Goal: Task Accomplishment & Management: Use online tool/utility

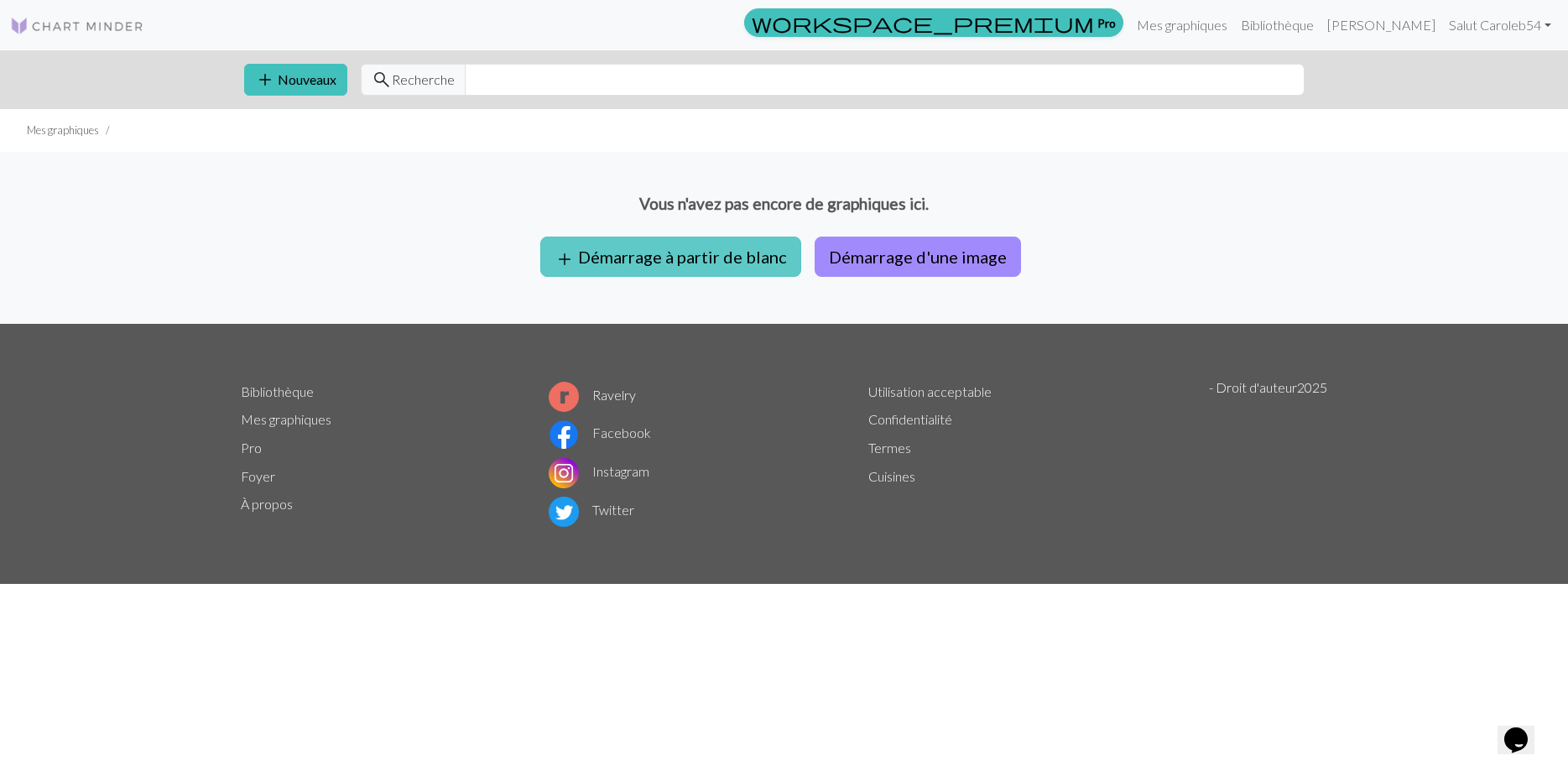
click at [712, 264] on button "add Démarrage à partir de blanc" at bounding box center [670, 257] width 261 height 40
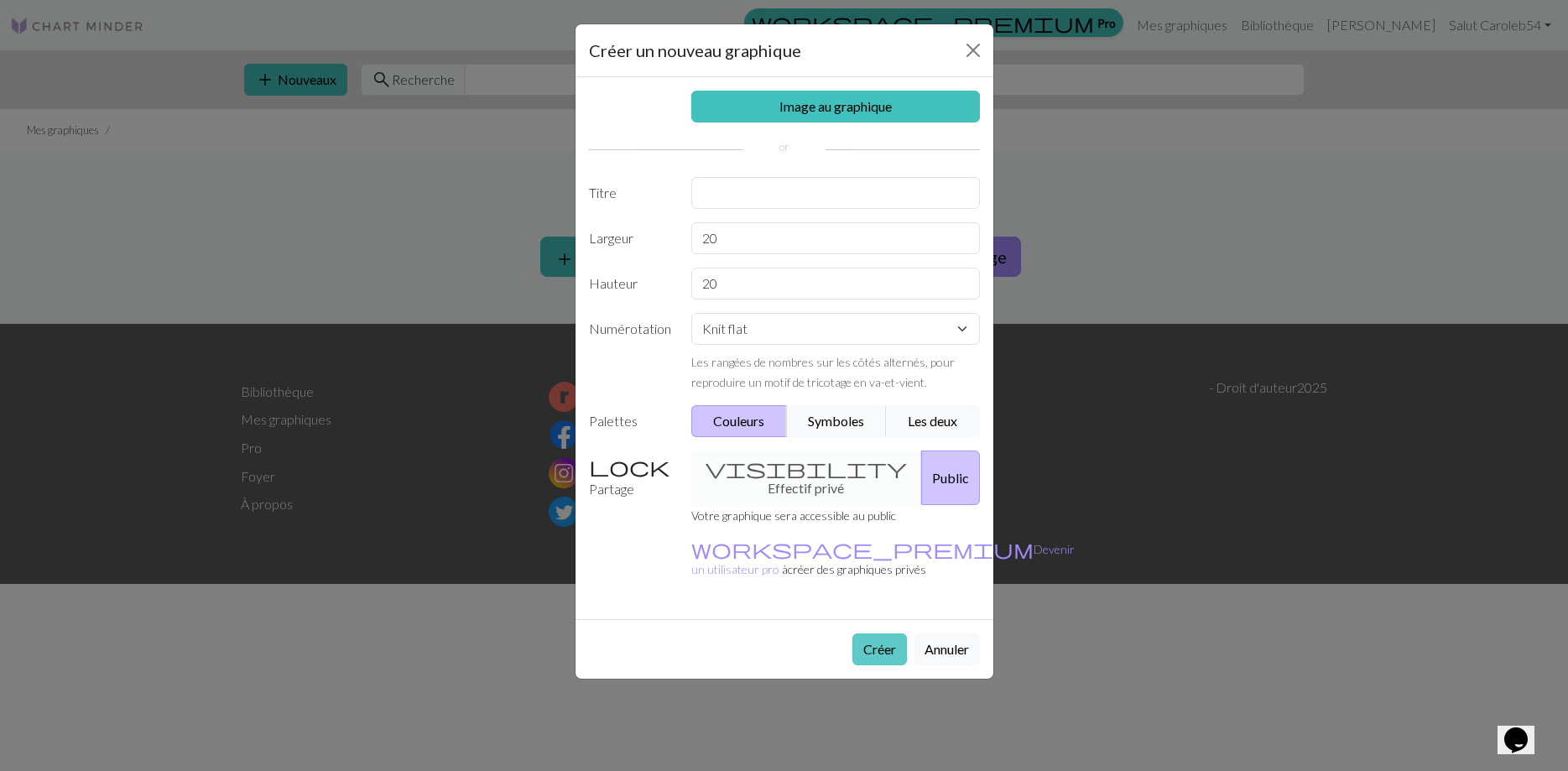
click at [882, 634] on button "Créer" at bounding box center [879, 650] width 54 height 32
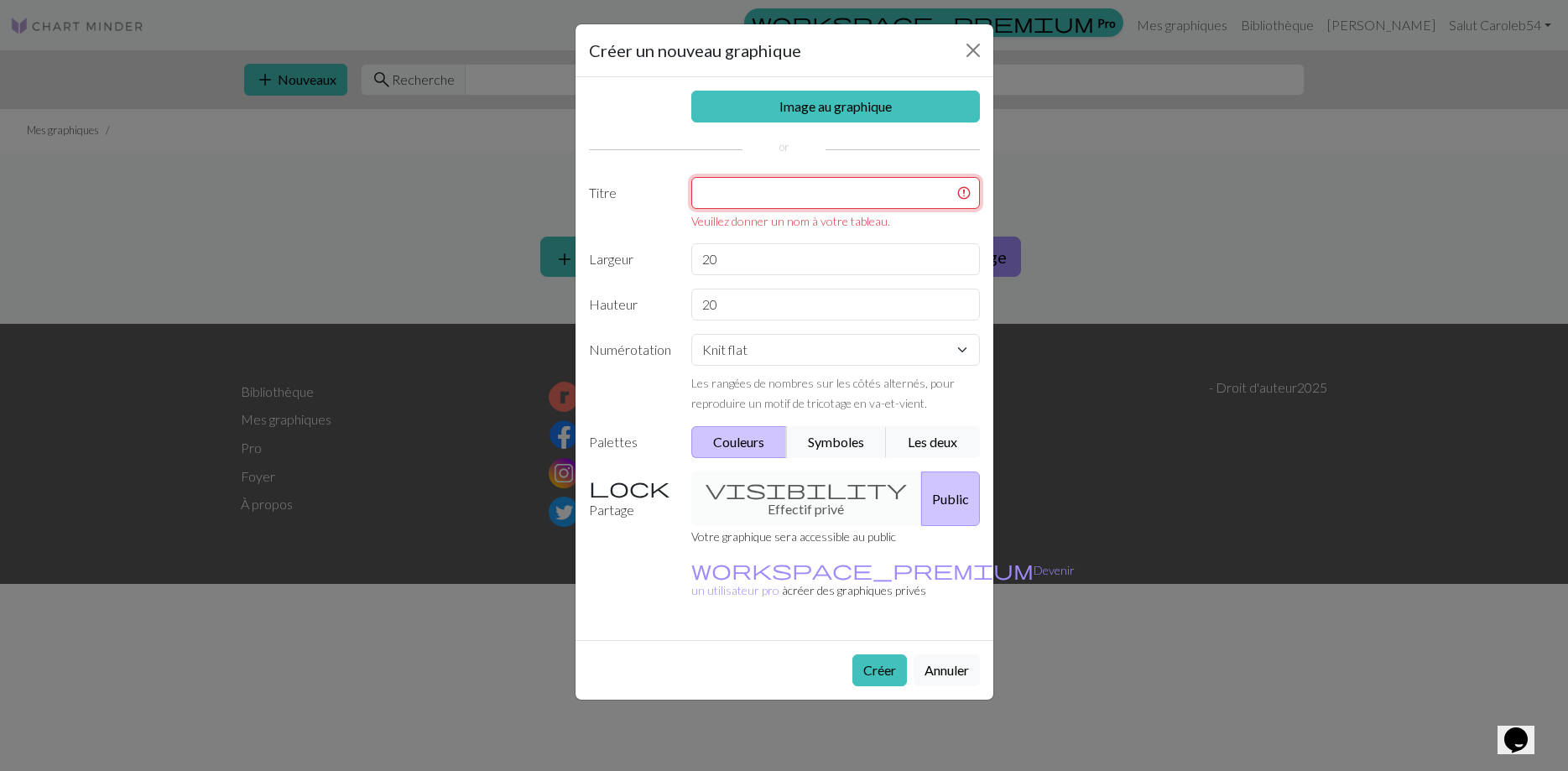
click at [782, 200] on input "text" at bounding box center [836, 192] width 289 height 32
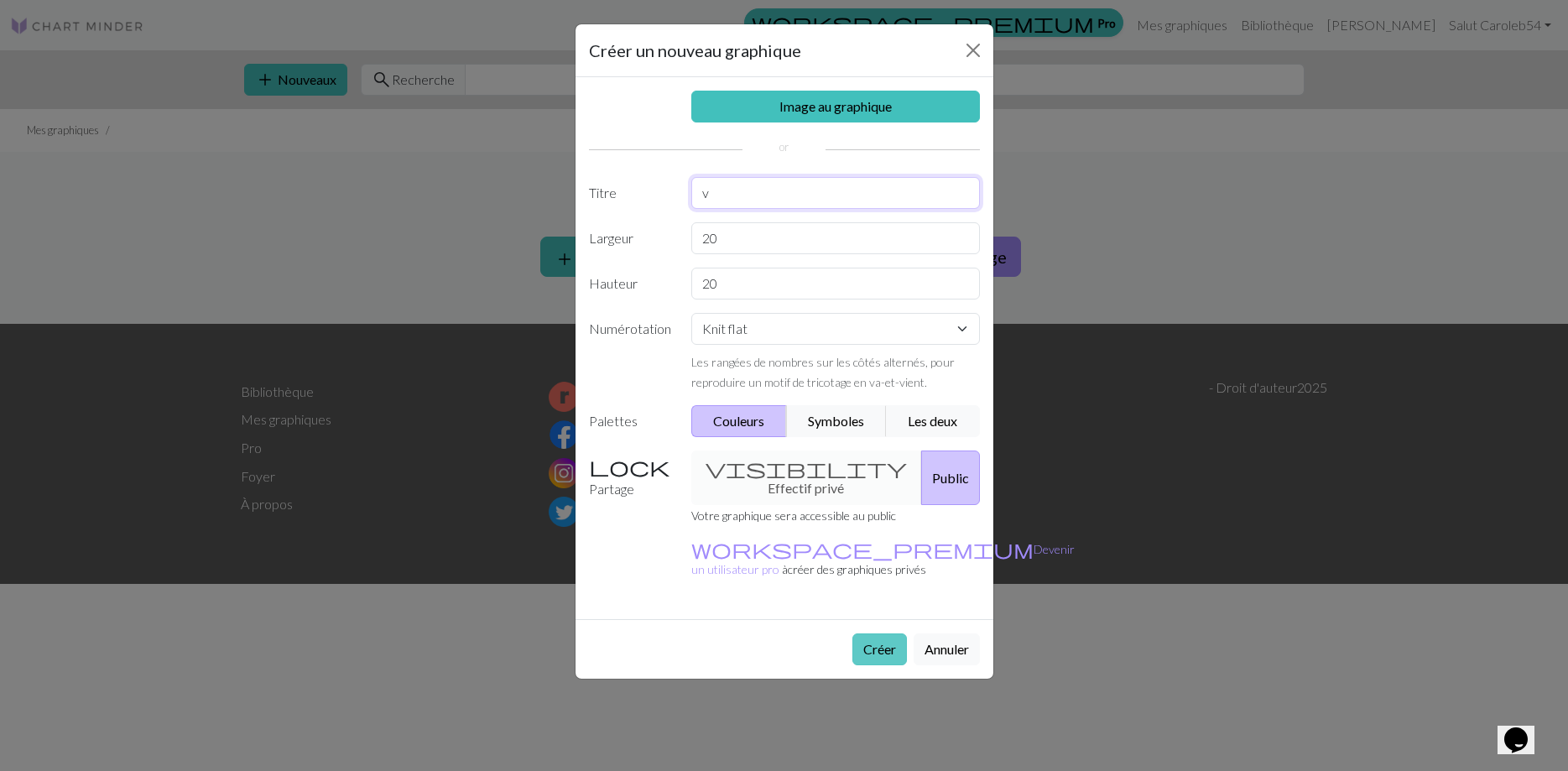
type input "v"
click at [873, 634] on button "Créer" at bounding box center [879, 650] width 54 height 32
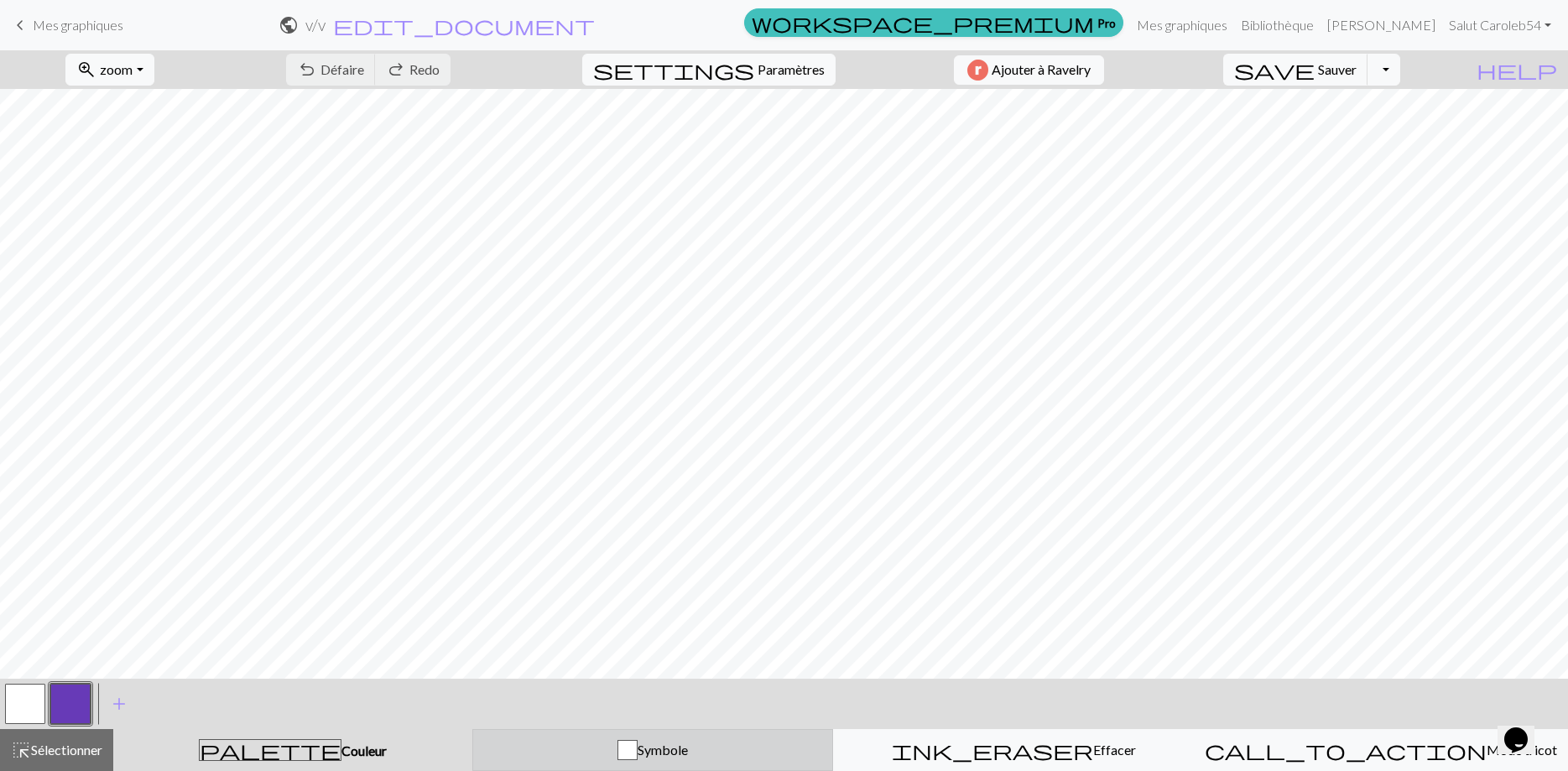
click at [596, 744] on div "Symbole" at bounding box center [652, 750] width 338 height 20
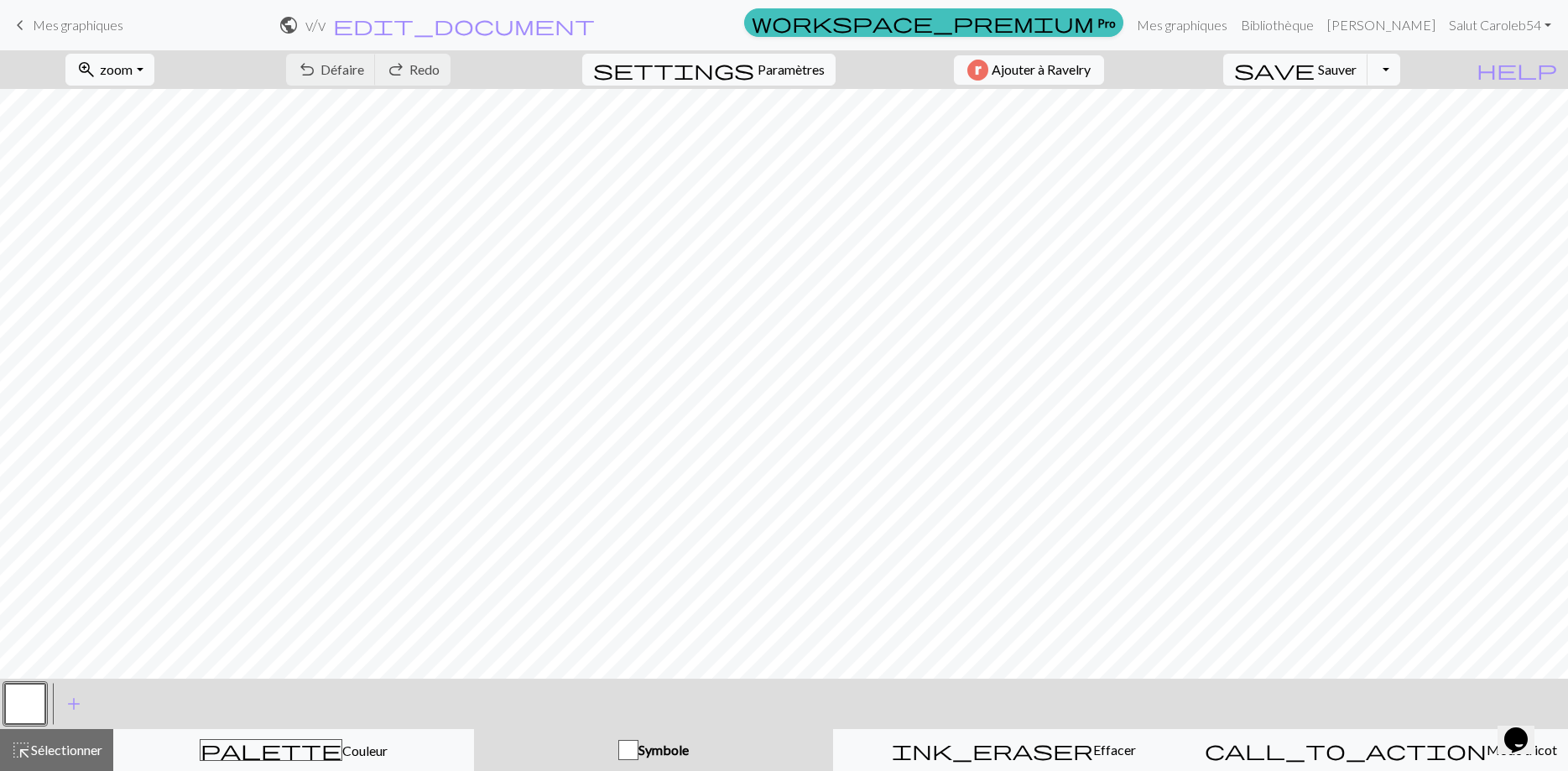
click at [33, 703] on button "button" at bounding box center [25, 704] width 40 height 40
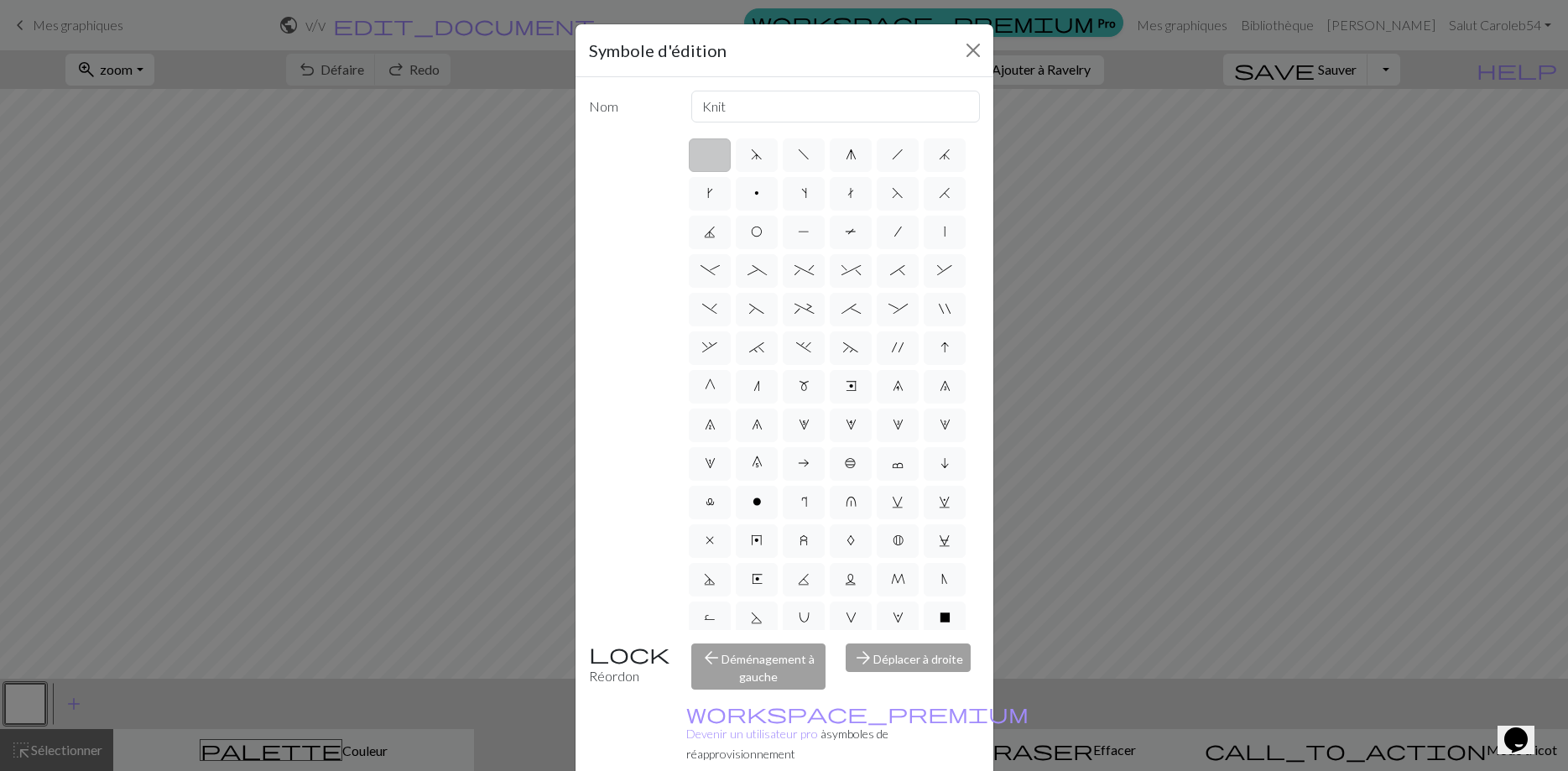
click at [768, 676] on div "arrow_back Déménagement à gauche" at bounding box center [759, 667] width 155 height 46
click at [980, 48] on button "Fermer" at bounding box center [972, 50] width 27 height 27
